Goal: Information Seeking & Learning: Learn about a topic

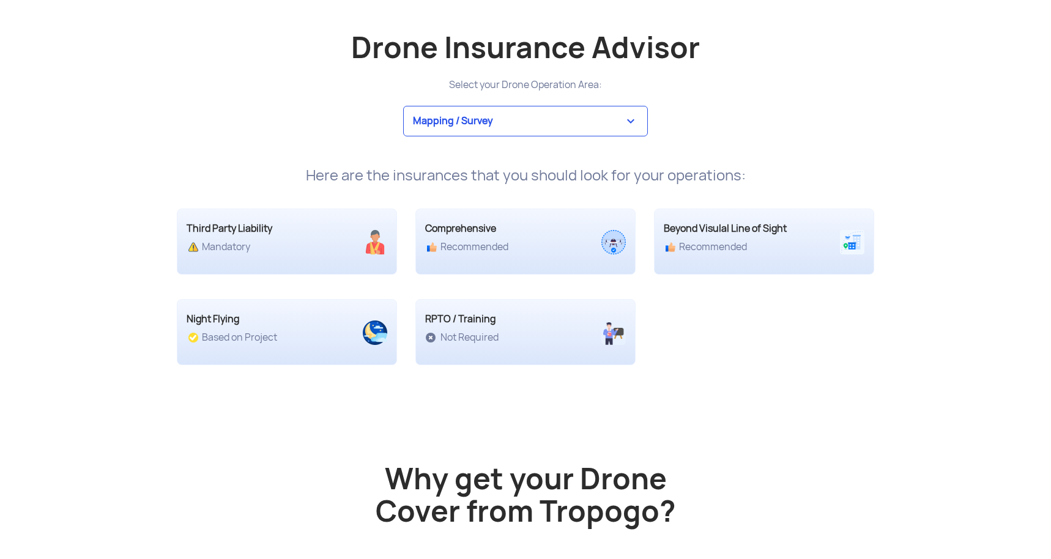
scroll to position [2329, 0]
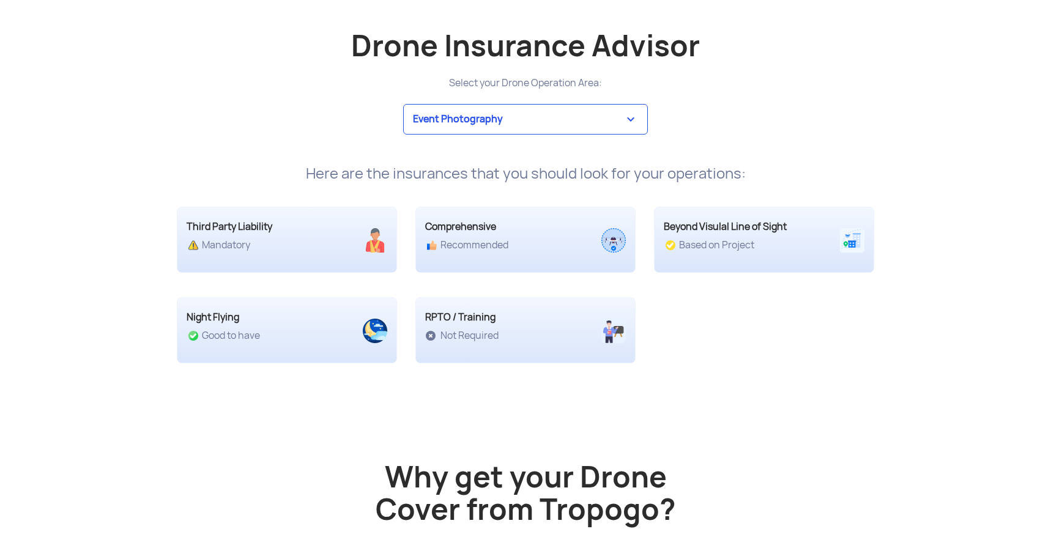
select select "4"
click at [699, 363] on div "Third Party Liability Recommended Comprehensive Based on Project Beyond Visulal…" at bounding box center [526, 272] width 716 height 181
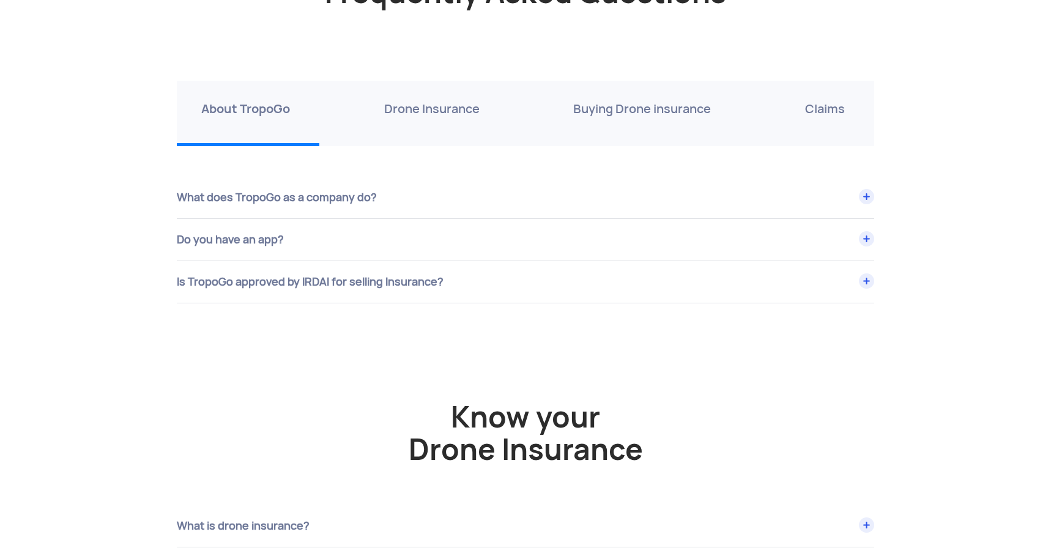
scroll to position [4227, 0]
click at [461, 302] on div "Is TropoGo approved by IRDAI for selling Insurance?" at bounding box center [525, 281] width 697 height 42
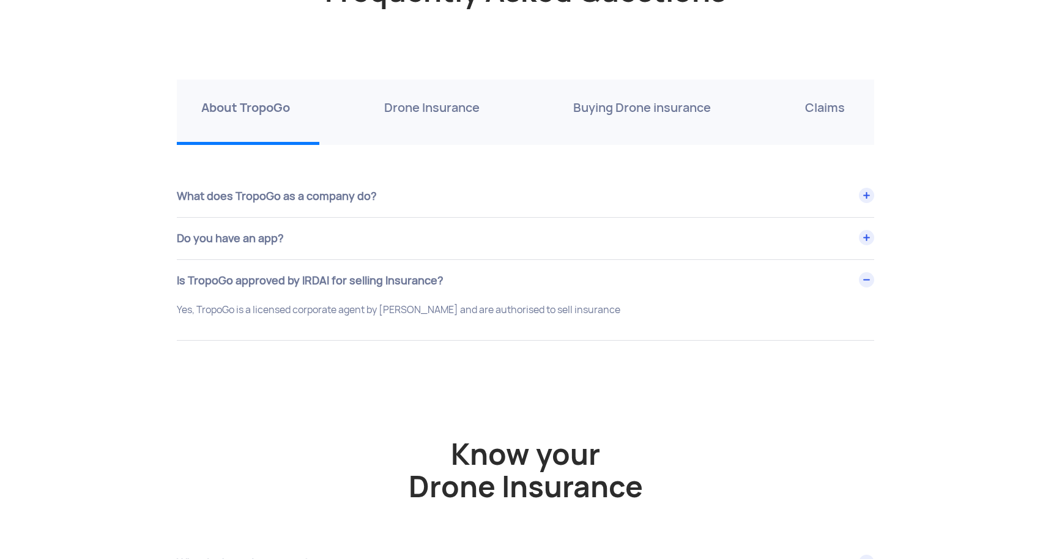
click at [427, 145] on div "Drone Insurance" at bounding box center [434, 112] width 149 height 65
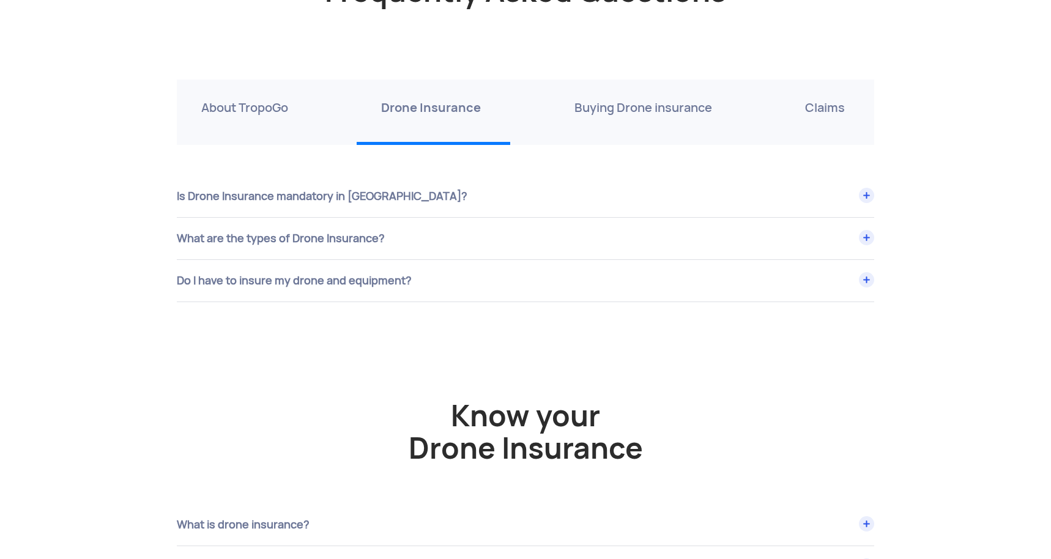
click at [418, 217] on div "Is Drone Insurance mandatory in [GEOGRAPHIC_DATA]?" at bounding box center [525, 197] width 697 height 42
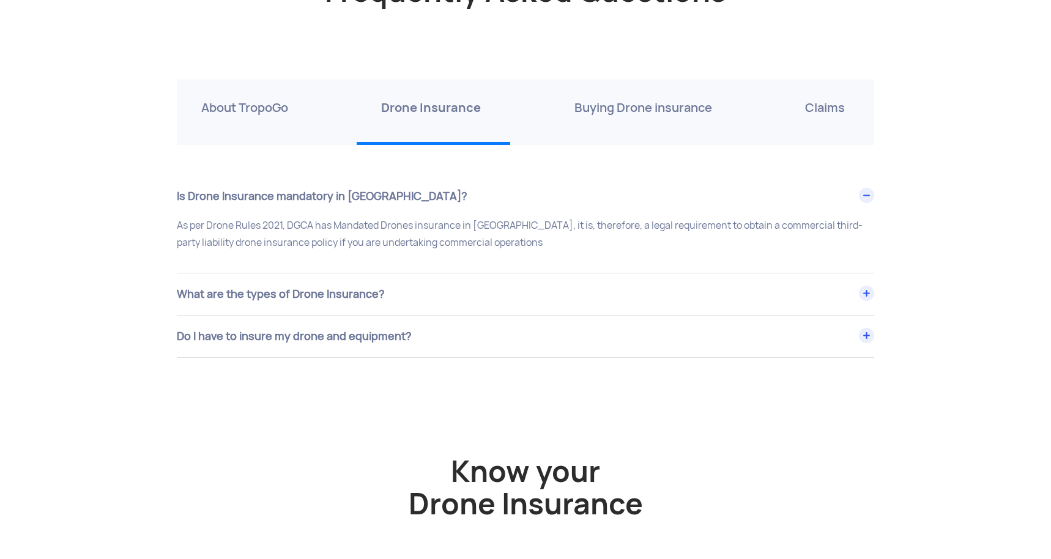
click at [597, 117] on p "Buying Drone insurance" at bounding box center [643, 108] width 138 height 20
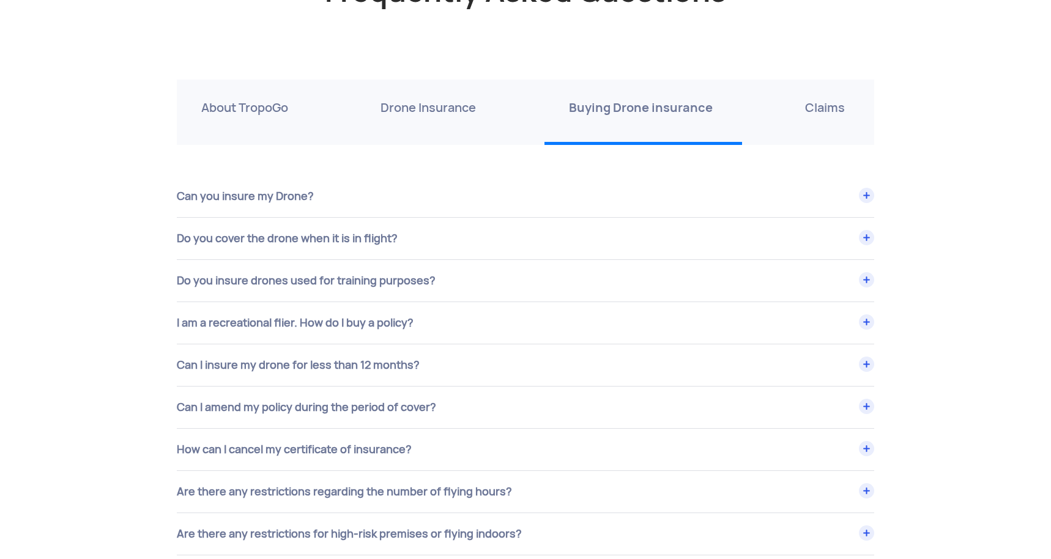
click at [676, 217] on div "Can you insure my Drone?" at bounding box center [525, 197] width 697 height 42
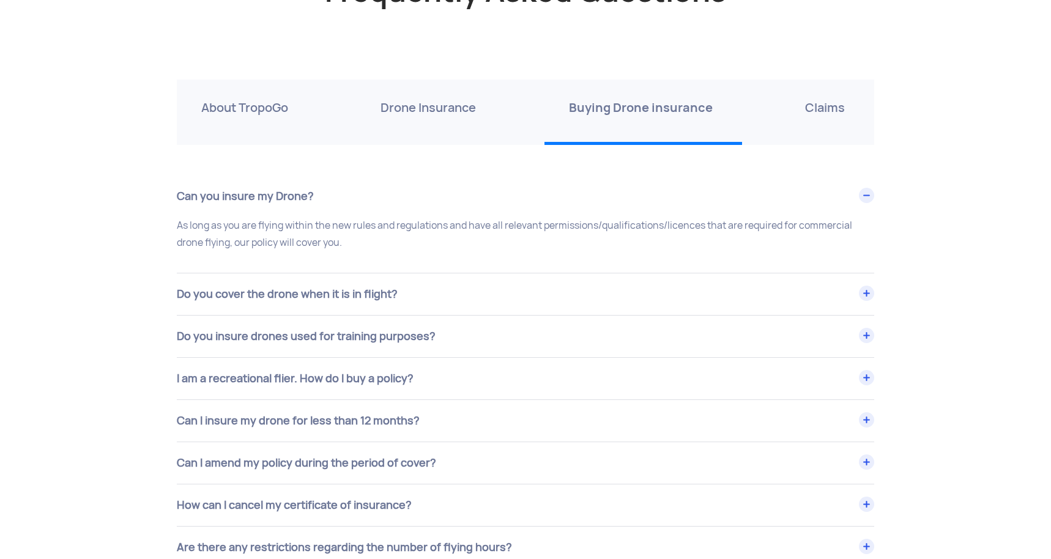
click at [818, 117] on p "Claims" at bounding box center [825, 108] width 40 height 20
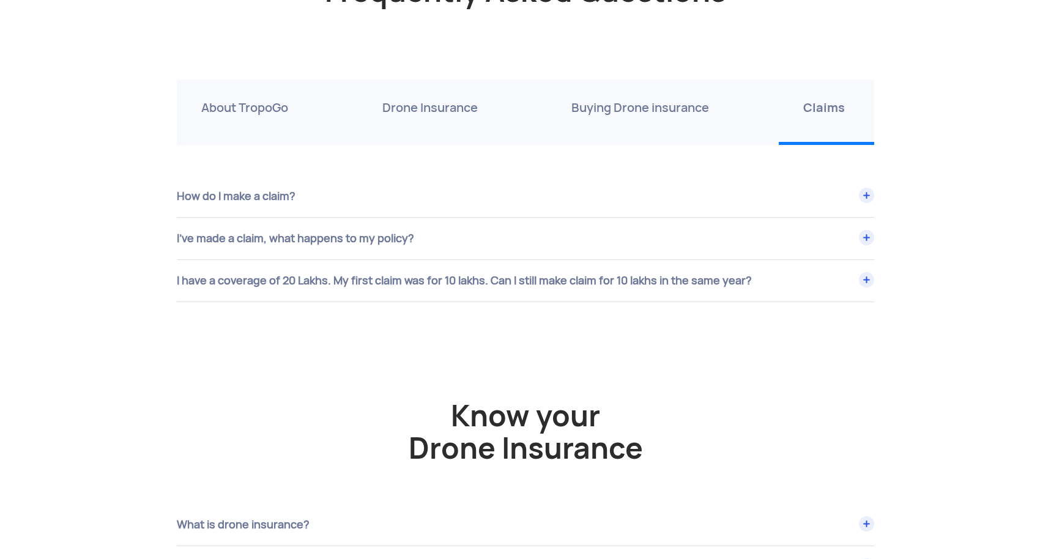
click at [523, 302] on div "I have a coverage of 20 Lakhs. My first claim was for 10 lakhs. Can I still mak…" at bounding box center [525, 281] width 697 height 42
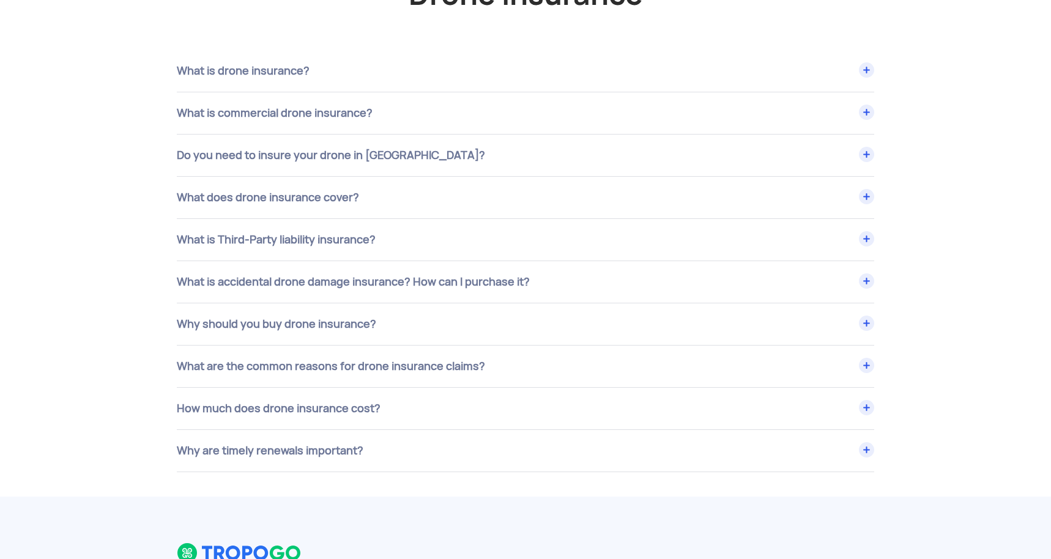
scroll to position [4720, 0]
click at [524, 302] on div "What is accidental drone damage insurance? How can I purchase it?" at bounding box center [525, 282] width 697 height 42
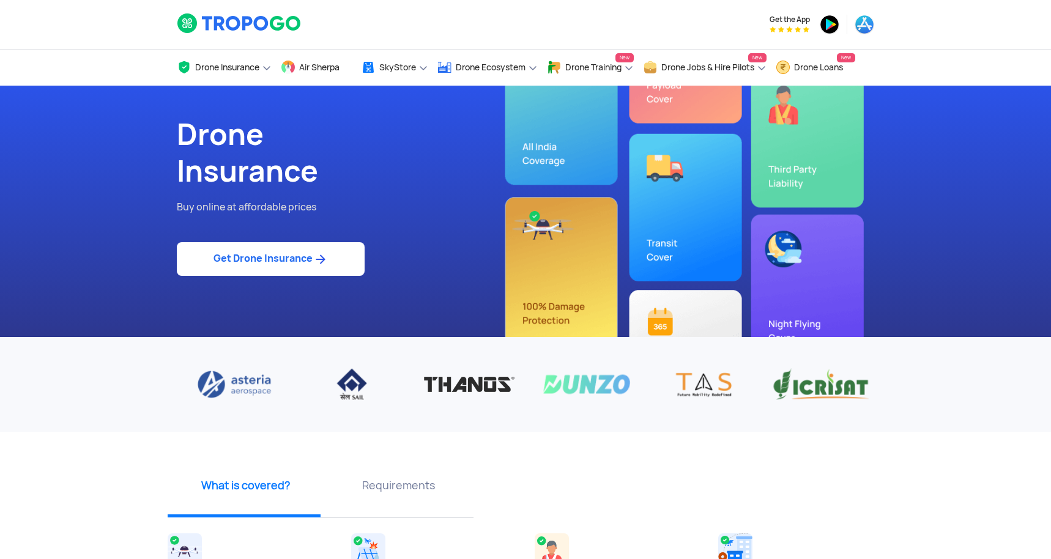
scroll to position [0, 0]
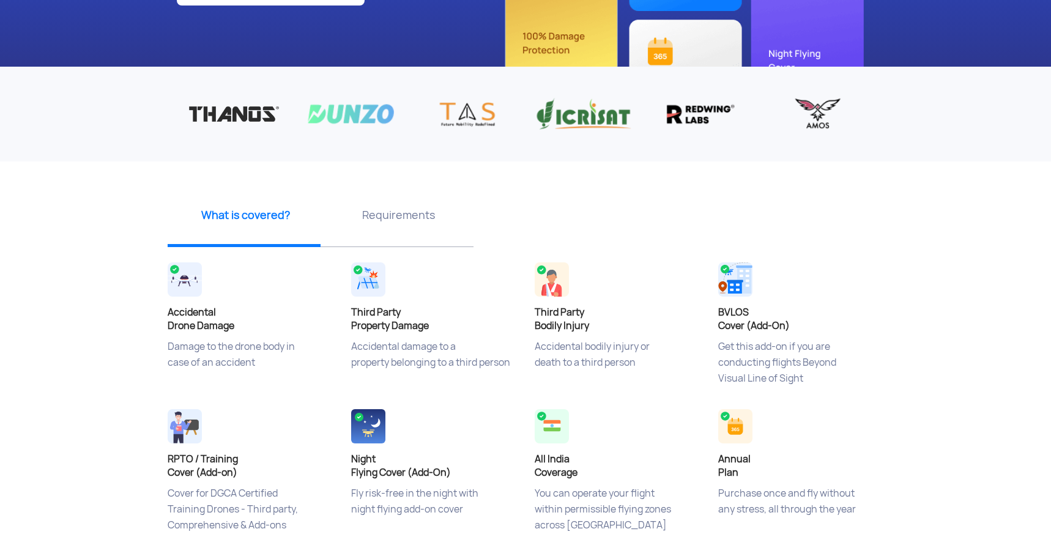
scroll to position [298, 0]
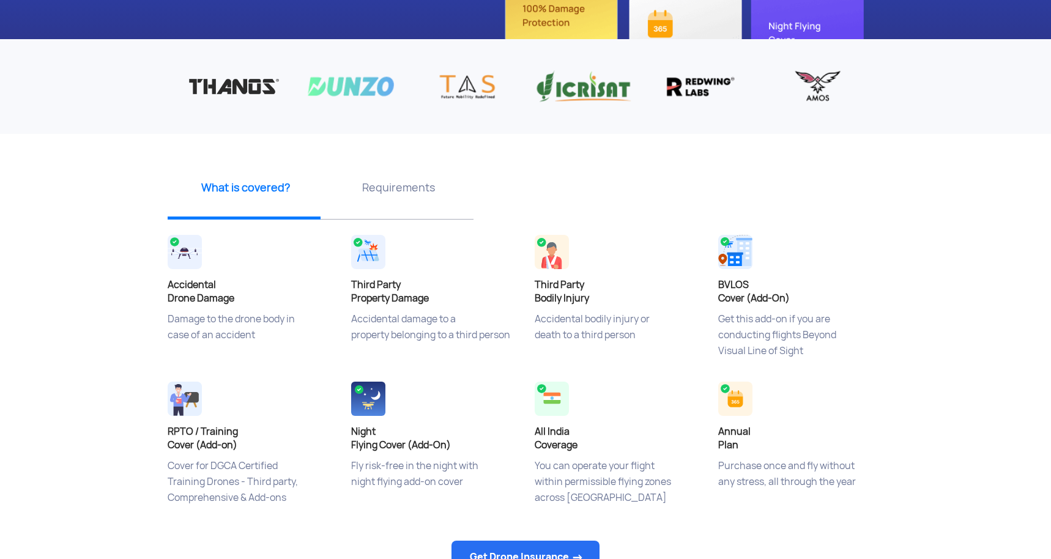
click at [412, 193] on p "Requirements" at bounding box center [399, 187] width 144 height 15
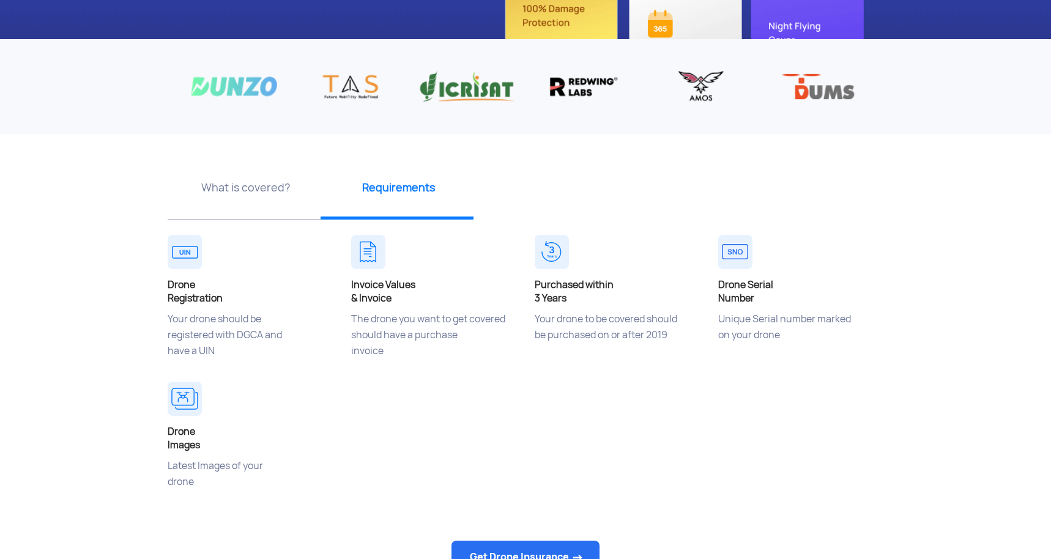
click at [456, 420] on div "Drone Registration Your drone should be registered with DGCA and have a UIN Inv…" at bounding box center [525, 379] width 734 height 294
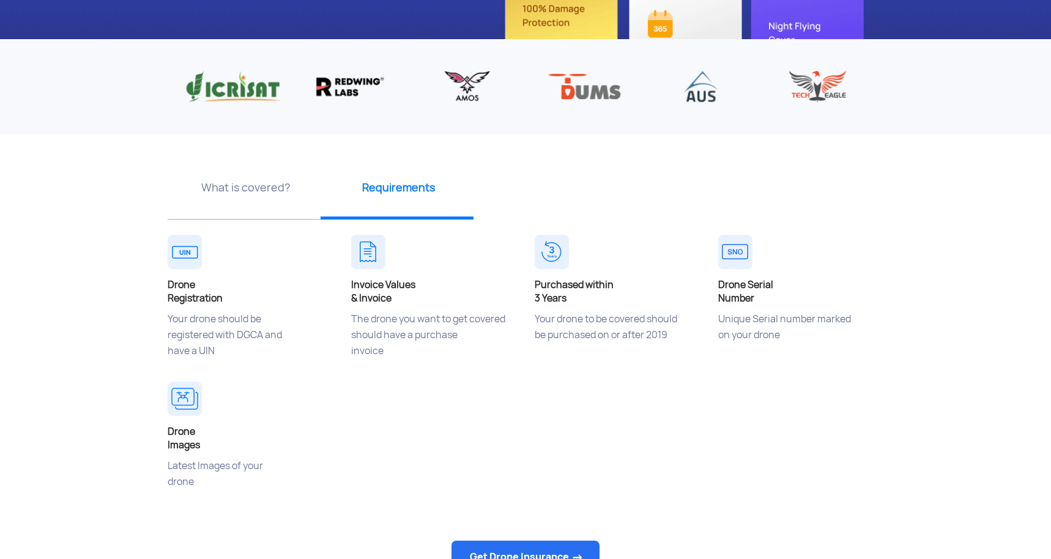
click at [456, 420] on div "Drone Registration Your drone should be registered with DGCA and have a UIN Inv…" at bounding box center [525, 379] width 734 height 294
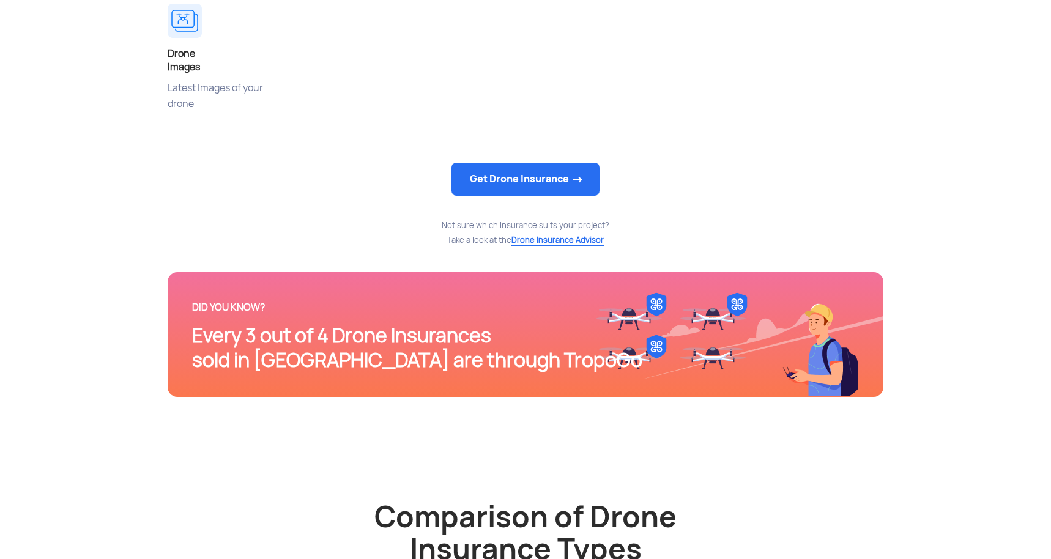
scroll to position [692, 0]
